Goal: Task Accomplishment & Management: Complete application form

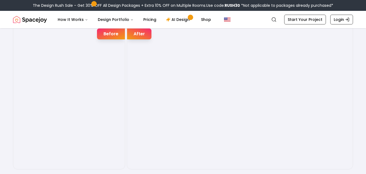
scroll to position [839, 0]
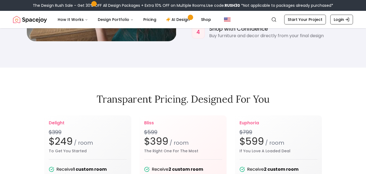
scroll to position [556, 0]
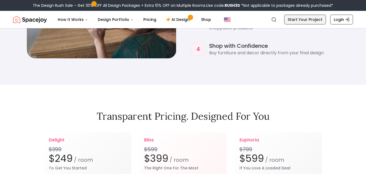
click at [308, 21] on link "Start Your Project" at bounding box center [305, 20] width 42 height 10
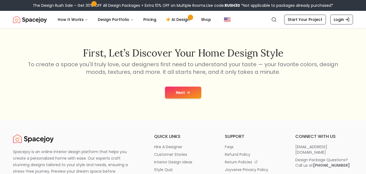
scroll to position [79, 0]
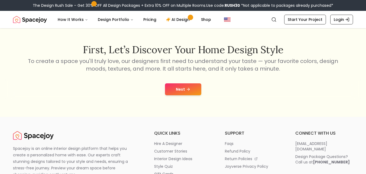
click at [181, 88] on button "Next" at bounding box center [183, 89] width 36 height 12
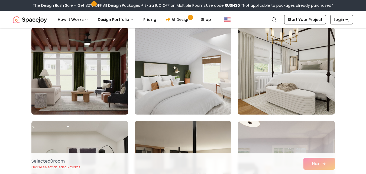
scroll to position [139, 0]
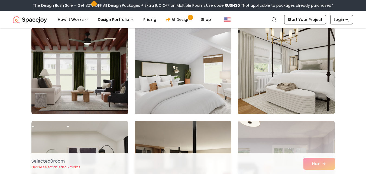
click at [172, 87] on img at bounding box center [183, 70] width 102 height 91
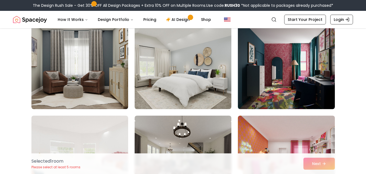
scroll to position [425, 0]
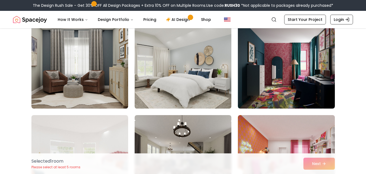
click at [173, 83] on img at bounding box center [183, 64] width 102 height 91
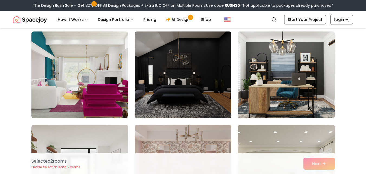
scroll to position [601, 0]
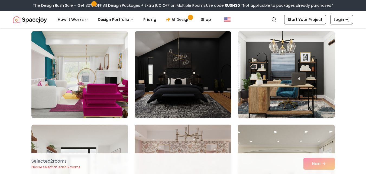
click at [173, 83] on img at bounding box center [183, 74] width 97 height 87
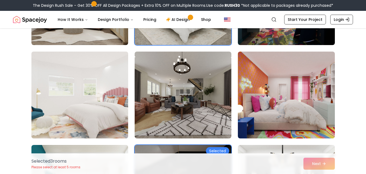
click at [102, 90] on img at bounding box center [80, 94] width 102 height 91
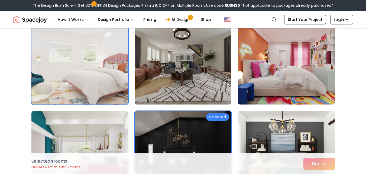
scroll to position [554, 0]
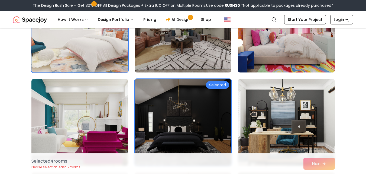
click at [314, 161] on div "Selected 4 room s Please select at least 5 rooms Next" at bounding box center [183, 163] width 312 height 21
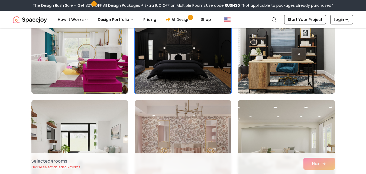
scroll to position [627, 0]
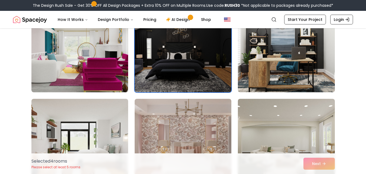
click at [204, 51] on img at bounding box center [183, 48] width 102 height 91
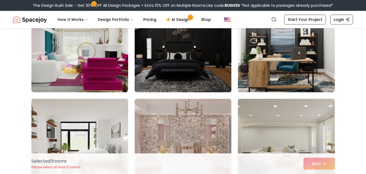
click at [204, 51] on img at bounding box center [183, 48] width 102 height 91
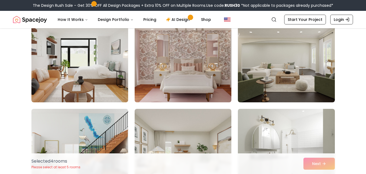
scroll to position [710, 0]
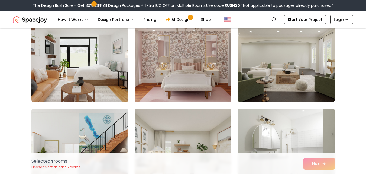
click at [123, 76] on img at bounding box center [80, 58] width 102 height 91
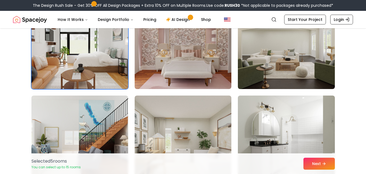
scroll to position [726, 0]
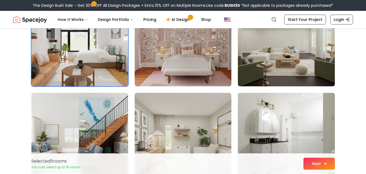
click at [315, 163] on button "Next" at bounding box center [318, 163] width 31 height 12
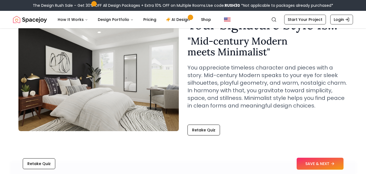
click at [311, 164] on button "SAVE & NEXT" at bounding box center [319, 163] width 47 height 12
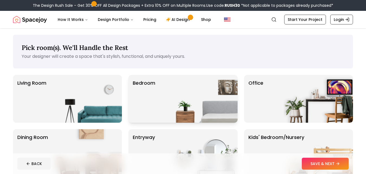
click at [193, 92] on img at bounding box center [202, 99] width 69 height 48
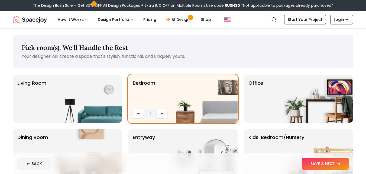
click at [334, 163] on button "SAVE & NEXT" at bounding box center [325, 163] width 47 height 12
